Goal: Information Seeking & Learning: Learn about a topic

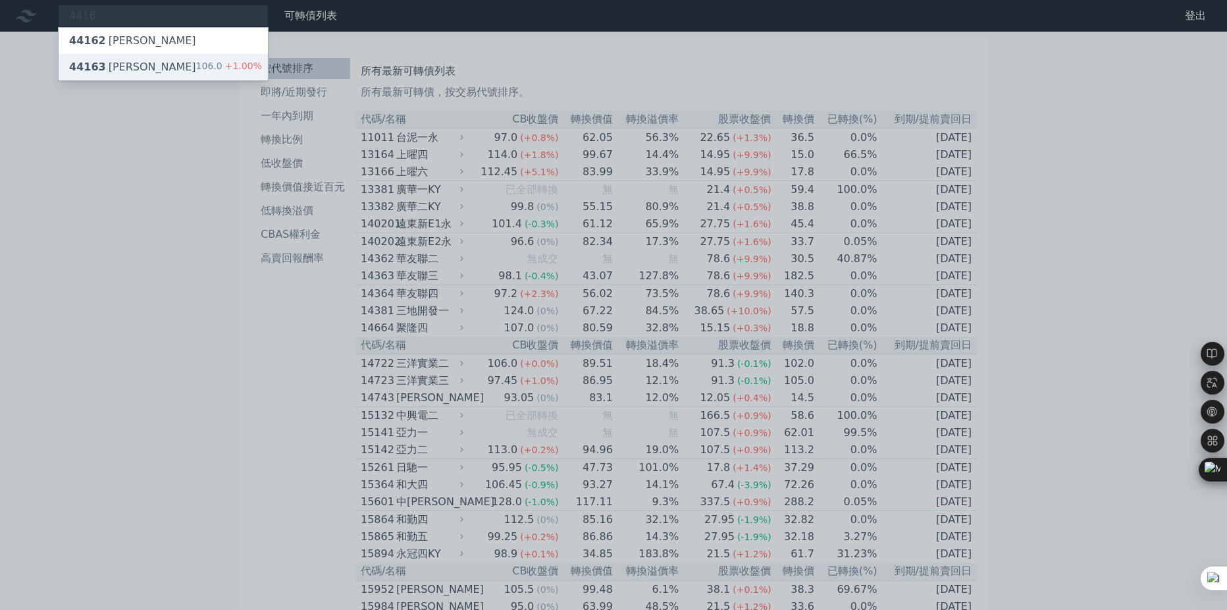
type input "4416"
click at [152, 66] on div "44163 三圓三 106.0 +1.00%" at bounding box center [163, 67] width 209 height 26
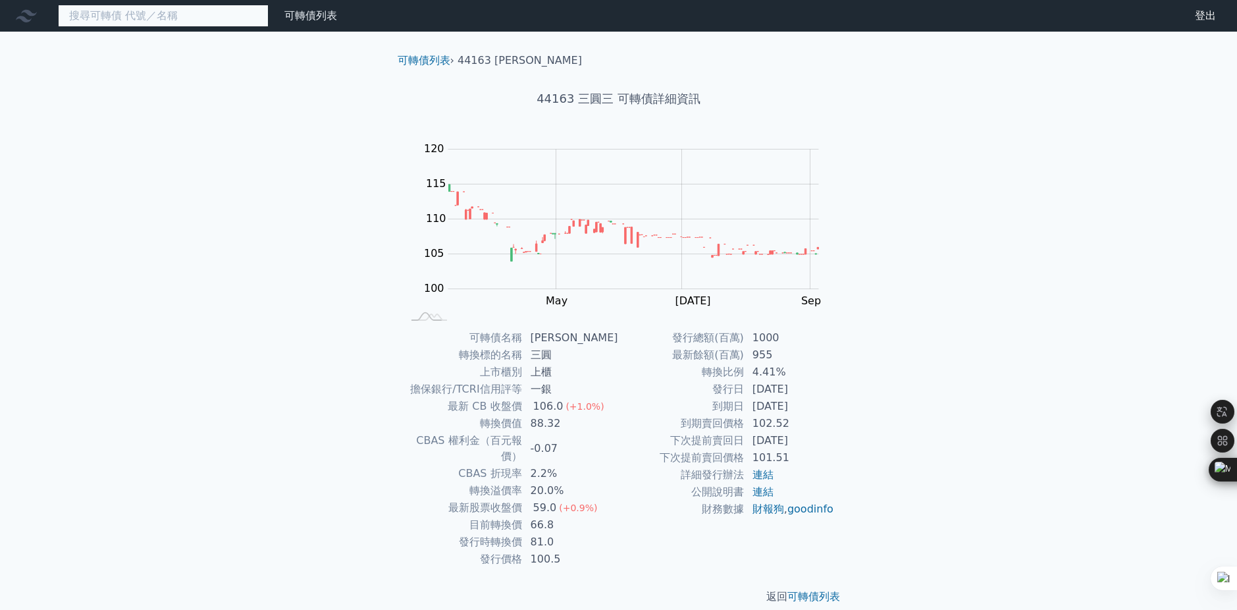
click at [174, 18] on input at bounding box center [163, 16] width 211 height 22
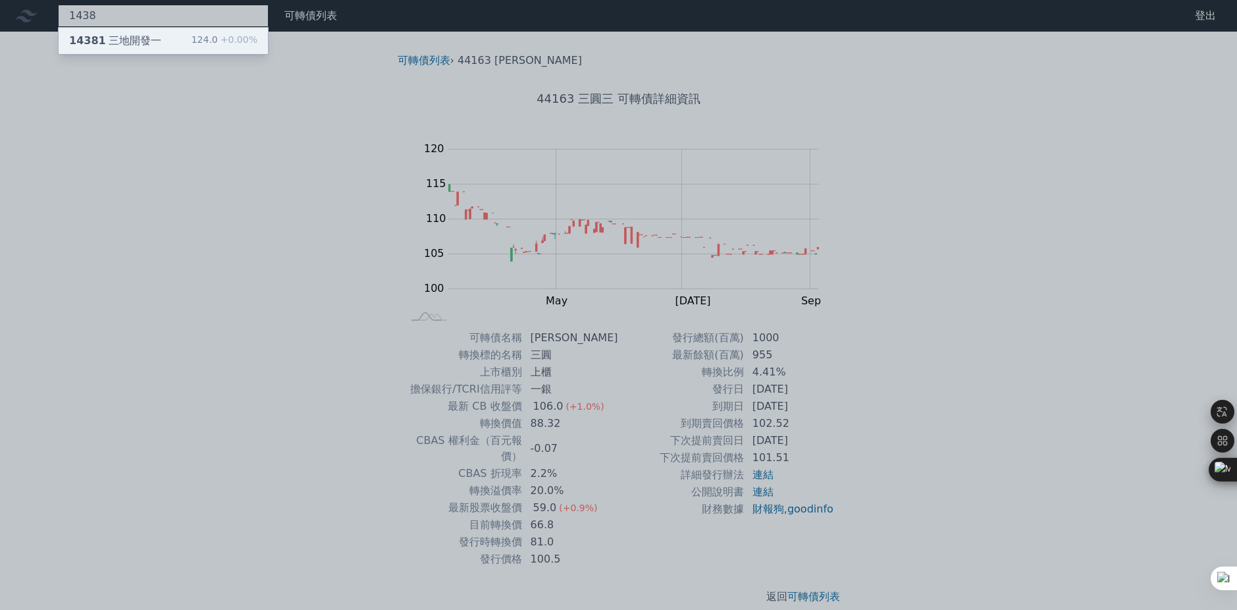
type input "1438"
click at [131, 42] on div "14381 三地開發一" at bounding box center [115, 41] width 92 height 16
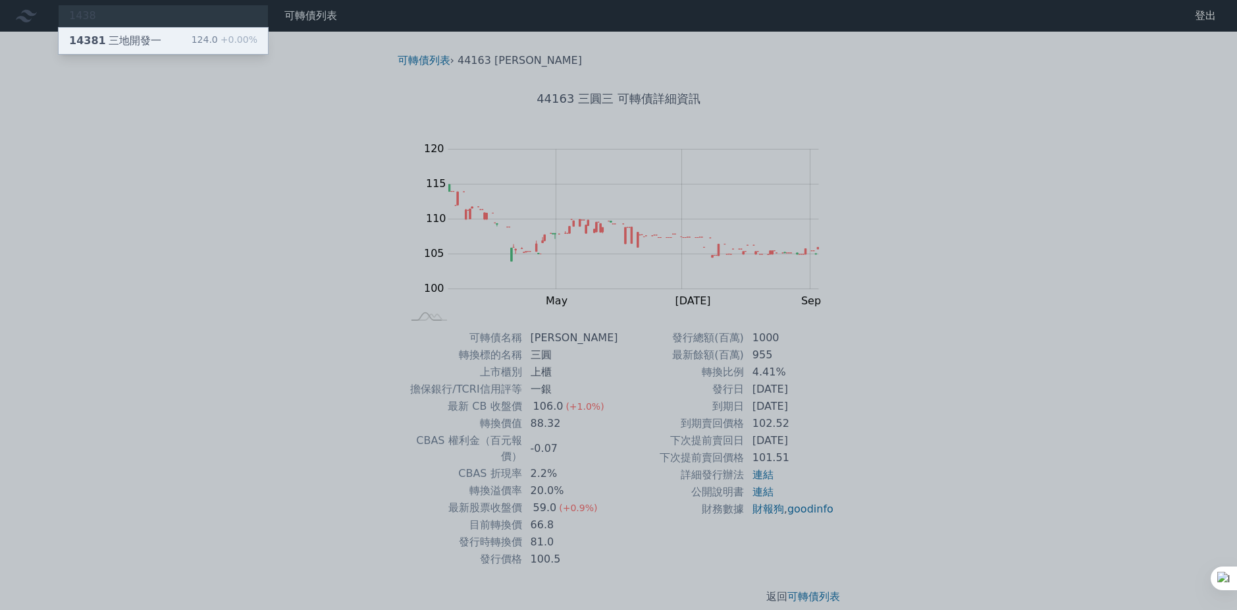
click at [157, 33] on div "14381 三地開發一 124.0 +0.00%" at bounding box center [163, 41] width 209 height 26
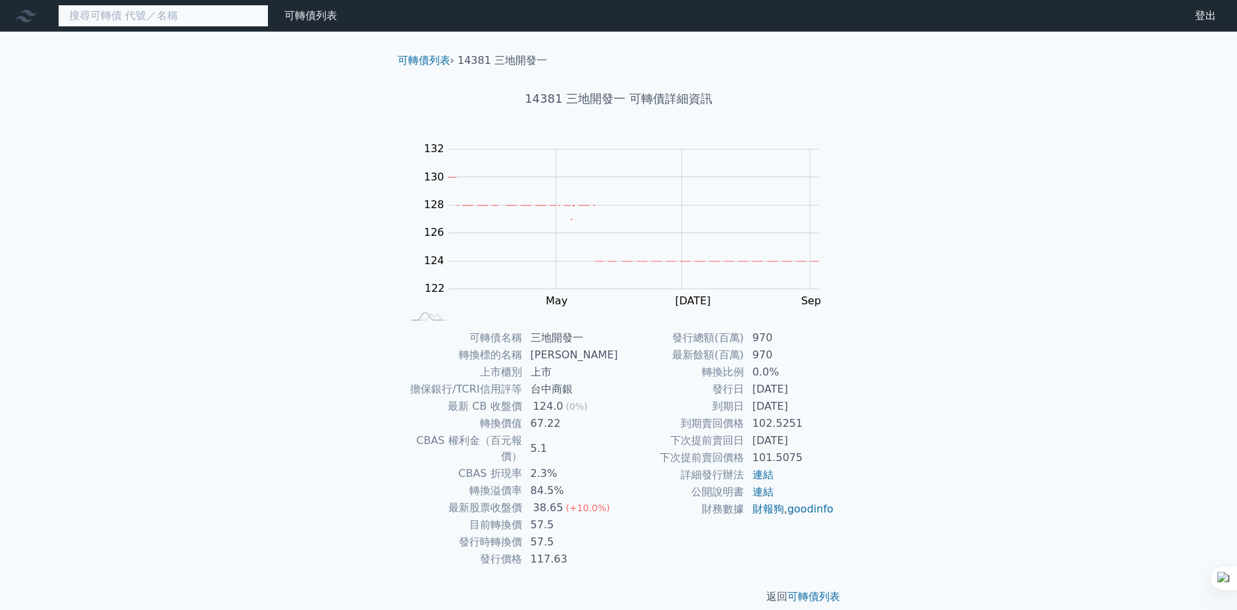
click at [164, 20] on input at bounding box center [163, 16] width 211 height 22
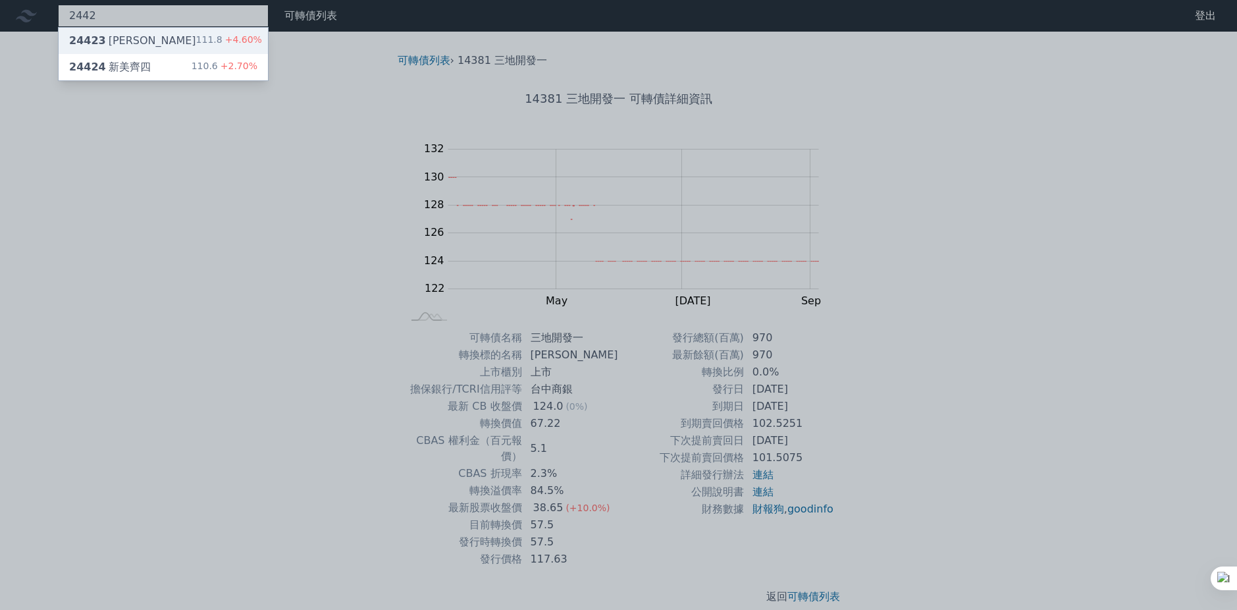
type input "2442"
click at [156, 41] on div "24423 新美齊三 111.8 +4.60%" at bounding box center [163, 41] width 209 height 26
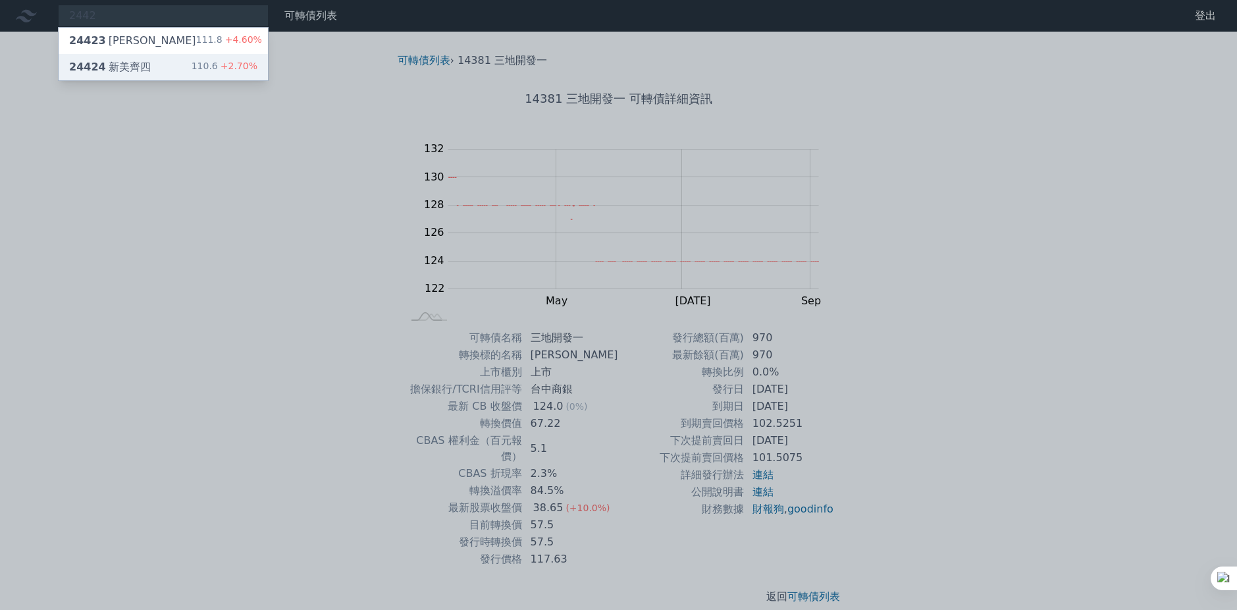
click at [153, 67] on div "24424 新美齊四 110.6 +2.70%" at bounding box center [163, 67] width 209 height 26
click at [140, 43] on div "24423 [PERSON_NAME]" at bounding box center [132, 41] width 127 height 16
